Goal: Information Seeking & Learning: Check status

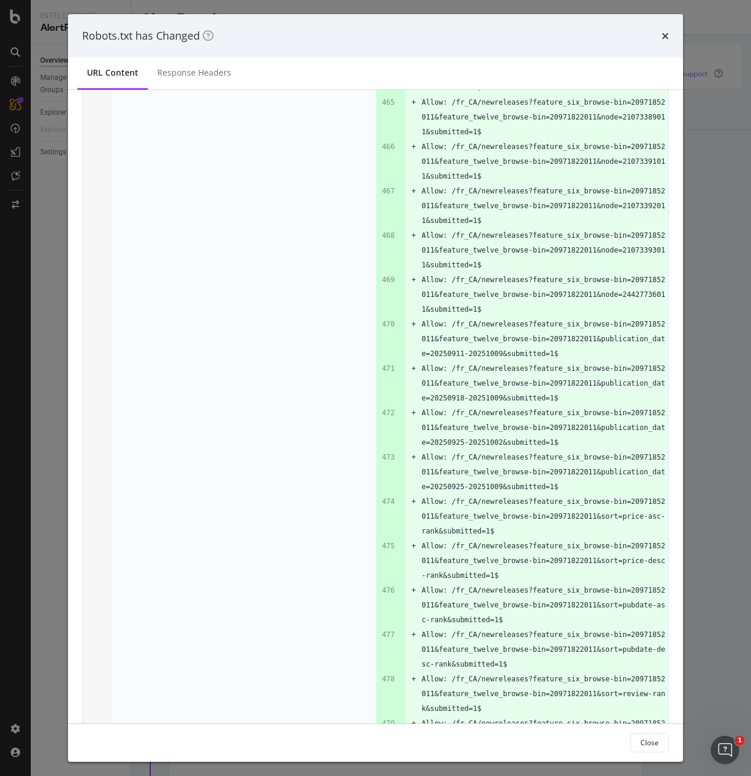
scroll to position [5828, 0]
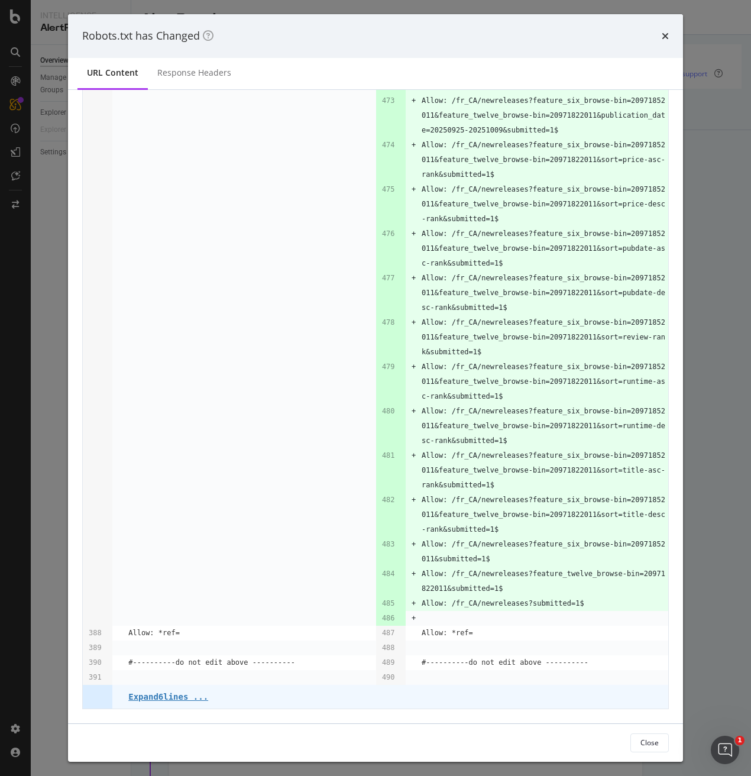
click at [662, 34] on icon "times" at bounding box center [665, 35] width 7 height 9
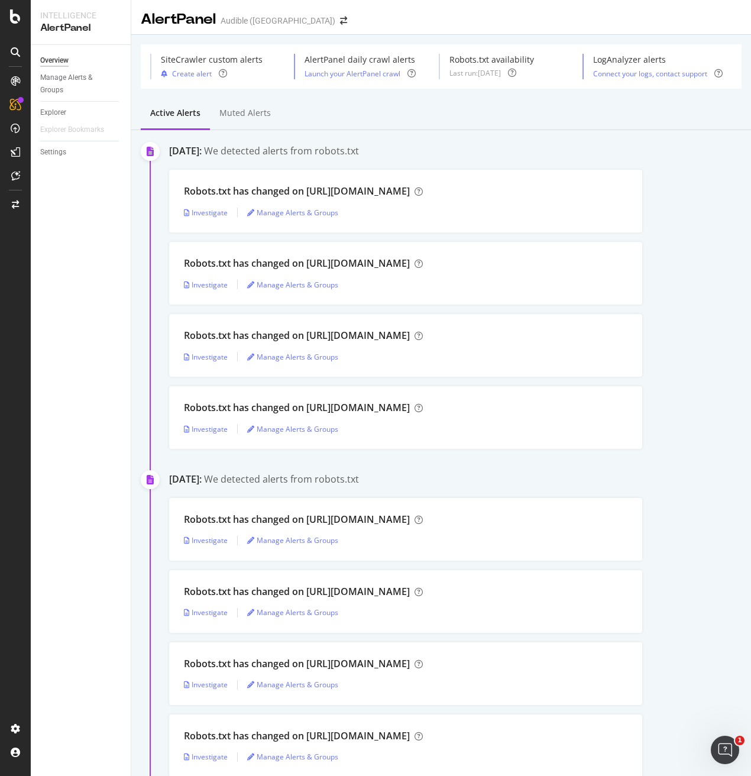
click at [85, 252] on div "Overview Manage Alerts & Groups Explorer Explorer Bookmarks Settings" at bounding box center [81, 410] width 100 height 731
